Goal: Use online tool/utility: Utilize a website feature to perform a specific function

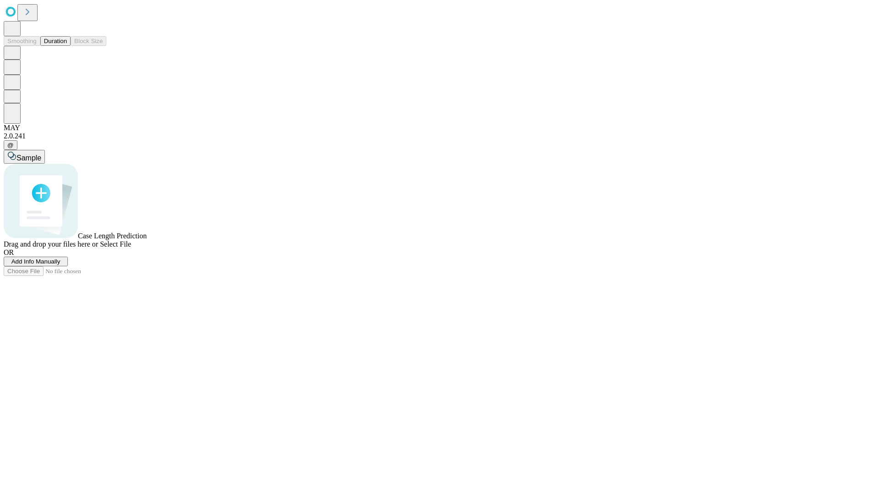
click at [67, 46] on button "Duration" at bounding box center [55, 41] width 30 height 10
click at [61, 265] on span "Add Info Manually" at bounding box center [35, 261] width 49 height 7
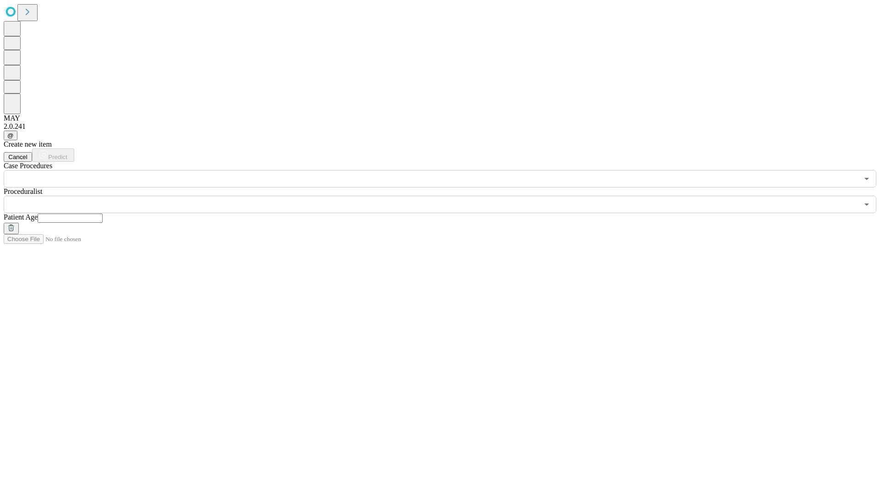
click at [103, 214] on input "text" at bounding box center [70, 218] width 65 height 9
type input "**"
click at [447, 196] on input "text" at bounding box center [431, 204] width 855 height 17
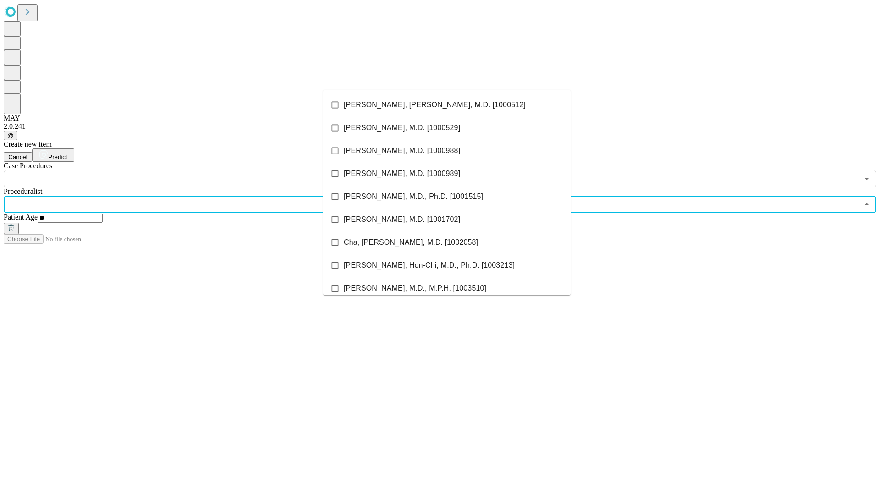
click at [447, 105] on li "[PERSON_NAME], [PERSON_NAME], M.D. [1000512]" at bounding box center [447, 105] width 248 height 23
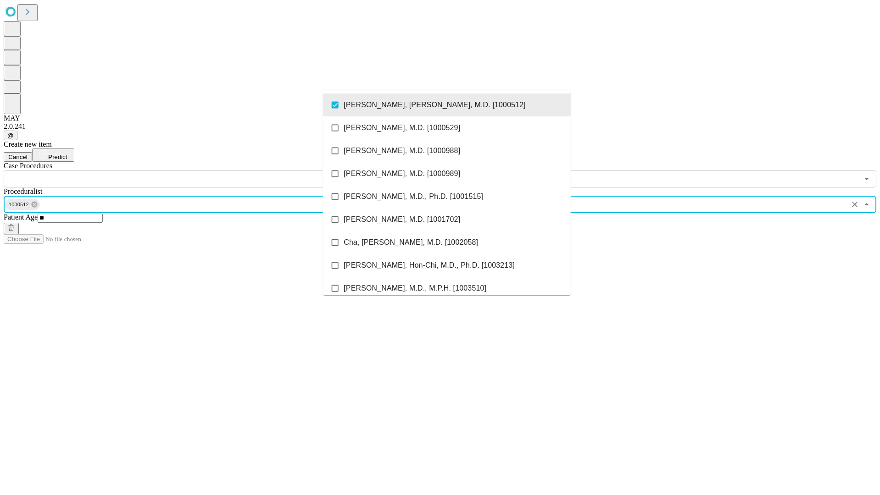
click at [193, 170] on input "text" at bounding box center [431, 178] width 855 height 17
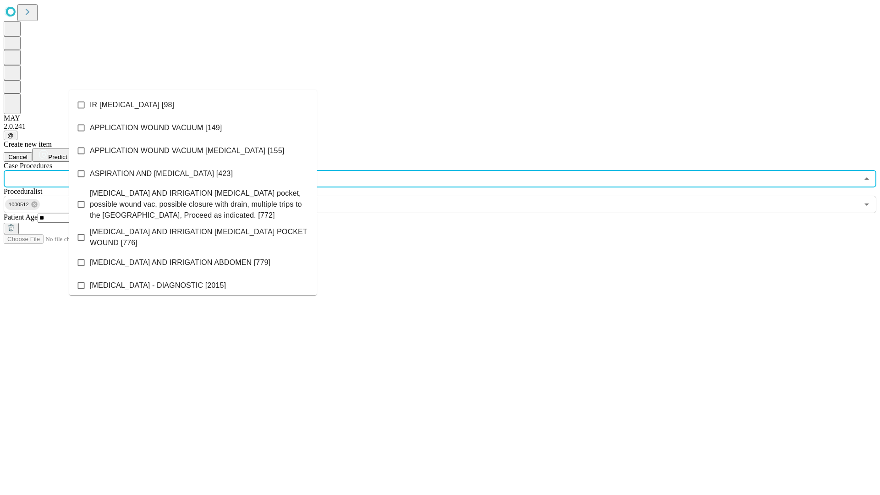
click at [193, 105] on li "IR [MEDICAL_DATA] [98]" at bounding box center [193, 105] width 248 height 23
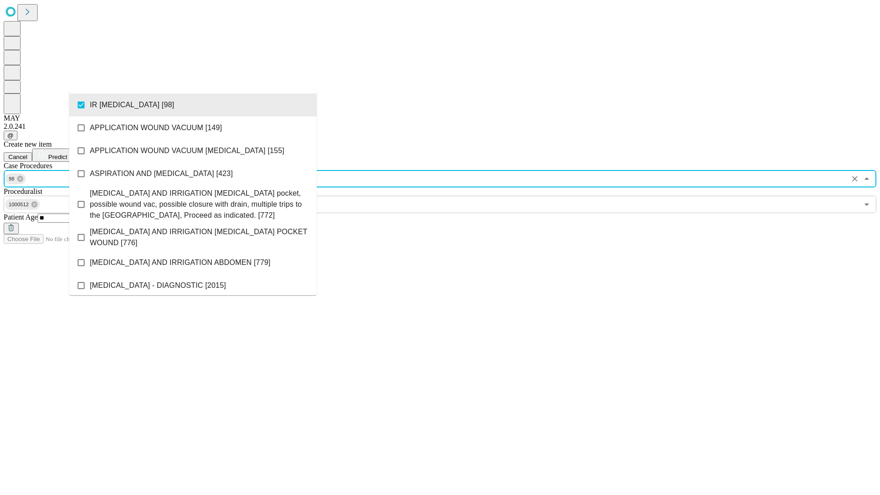
click at [67, 154] on span "Predict" at bounding box center [57, 157] width 19 height 7
